Goal: Find specific page/section: Find specific page/section

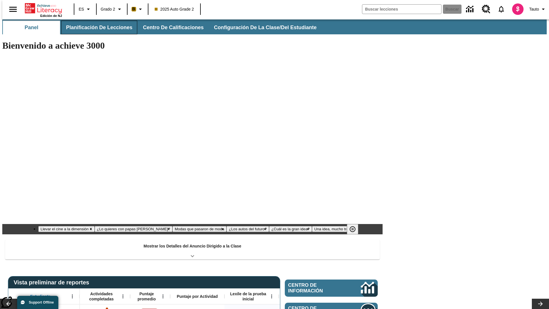
click at [96, 27] on button "Planificación de lecciones" at bounding box center [99, 28] width 76 height 14
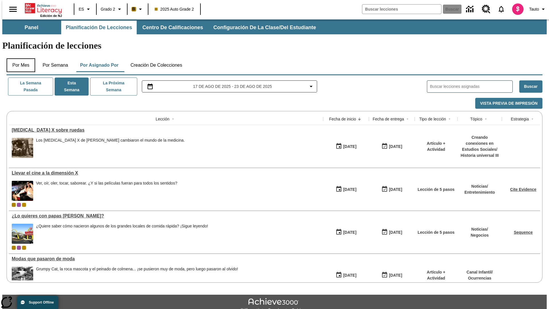
click at [19, 58] on button "Por mes" at bounding box center [21, 65] width 29 height 14
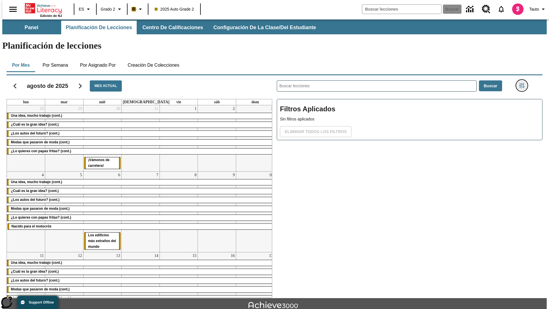
click at [524, 83] on icon "Menú lateral de filtros" at bounding box center [521, 85] width 5 height 5
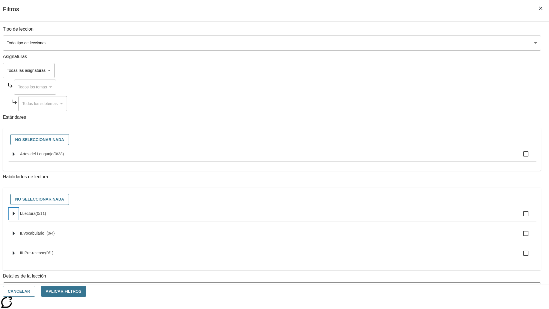
click at [15, 216] on icon "Seleccione habilidades" at bounding box center [14, 214] width 2 height 4
click at [35, 291] on button "Cancelar" at bounding box center [19, 291] width 32 height 11
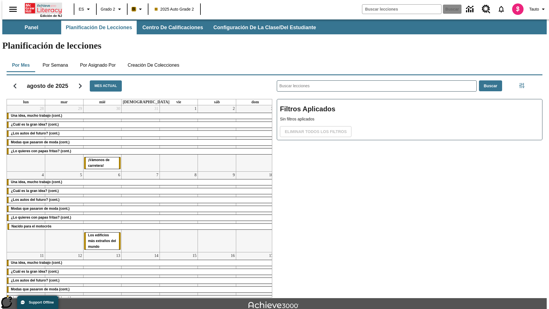
click at [41, 8] on icon "Portada" at bounding box center [44, 8] width 38 height 11
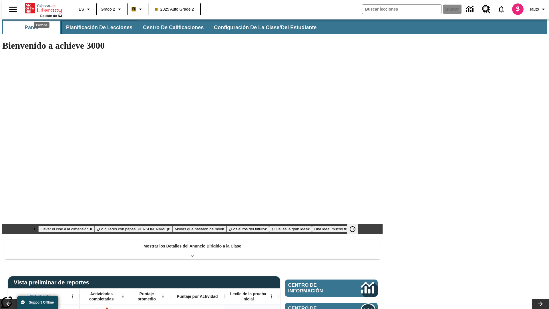
click at [96, 27] on button "Planificación de lecciones" at bounding box center [99, 28] width 76 height 14
